Goal: Navigation & Orientation: Find specific page/section

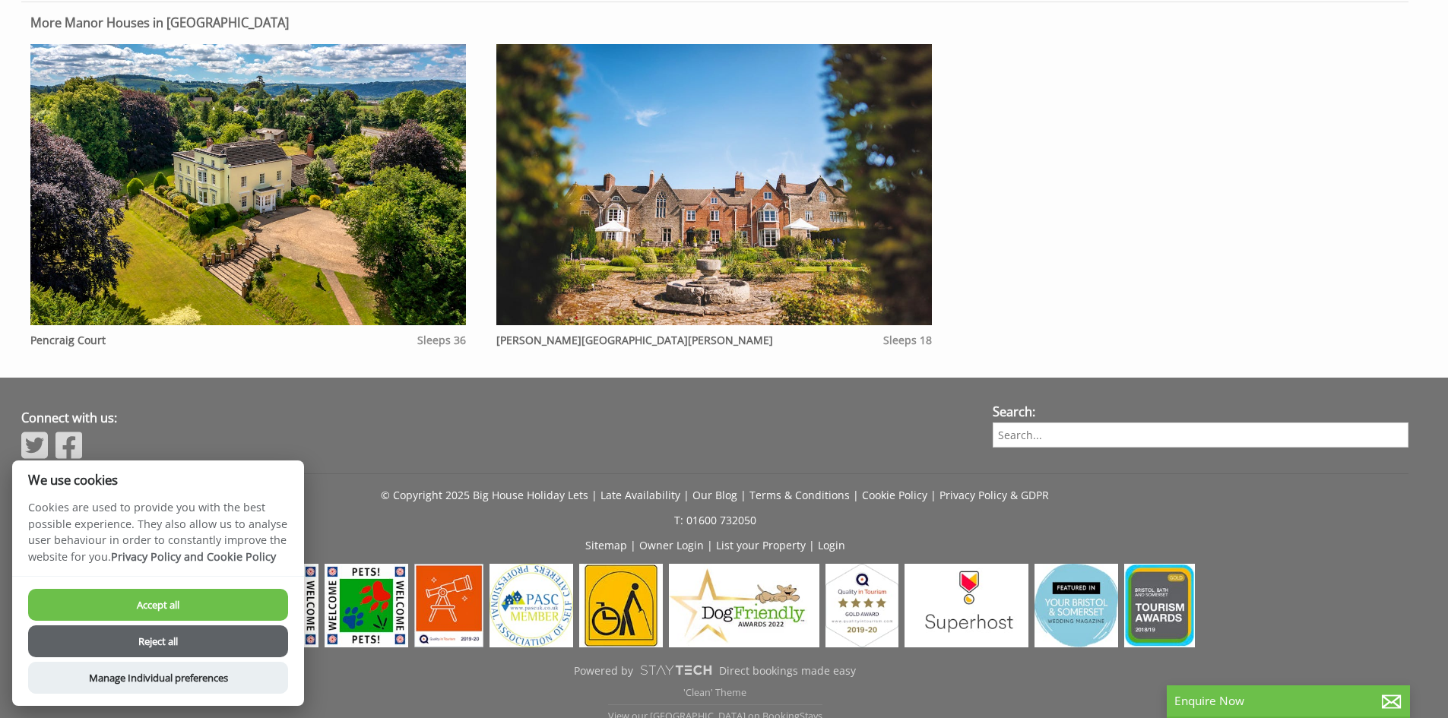
scroll to position [1308, 0]
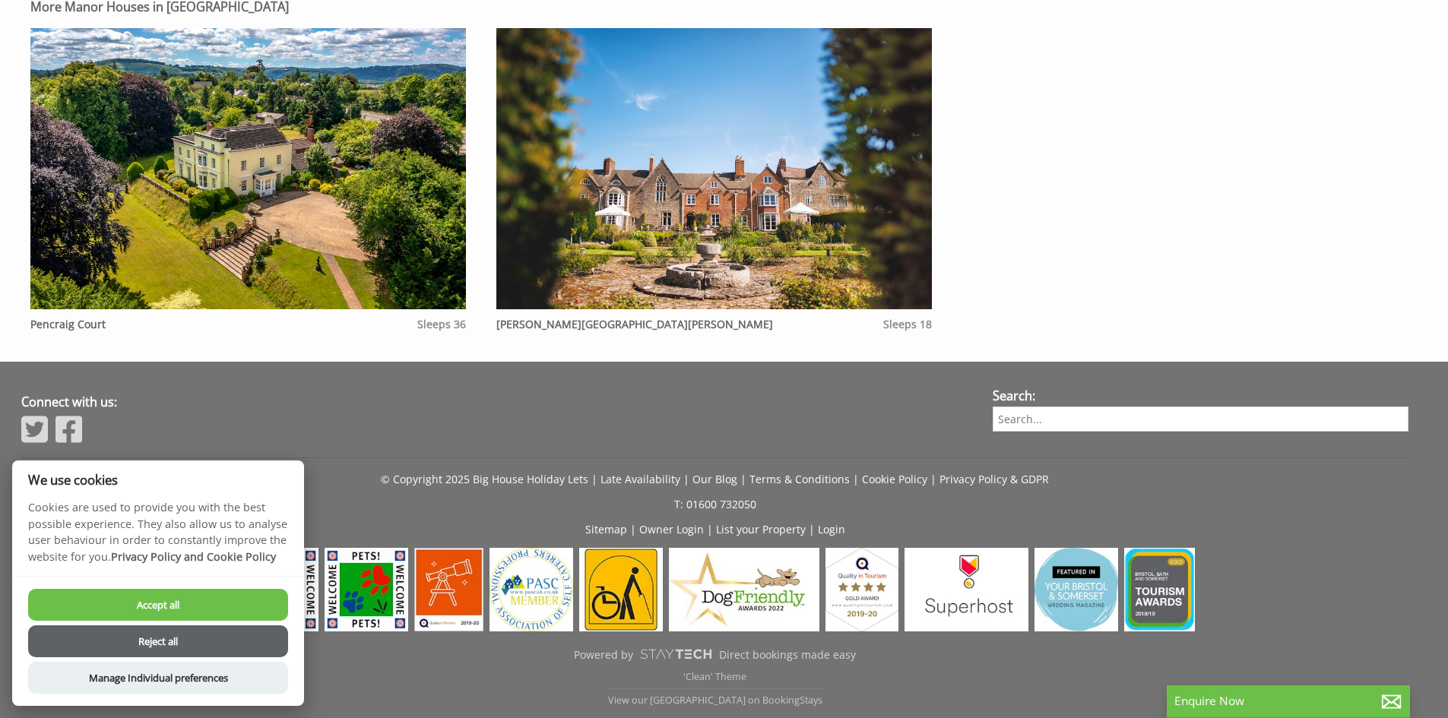
click at [208, 602] on button "Accept all" at bounding box center [158, 605] width 260 height 32
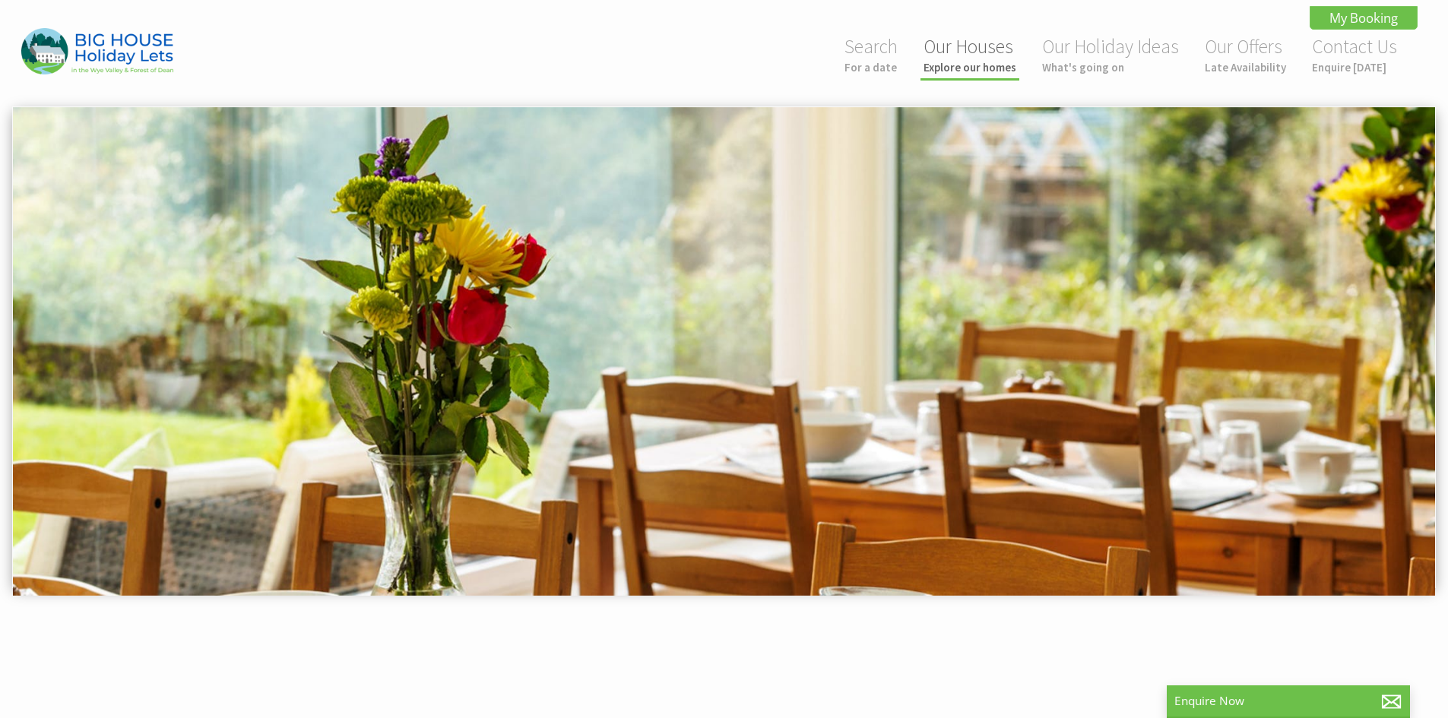
click at [982, 52] on link "Our Houses Explore our homes" at bounding box center [970, 54] width 93 height 40
